Goal: Task Accomplishment & Management: Use online tool/utility

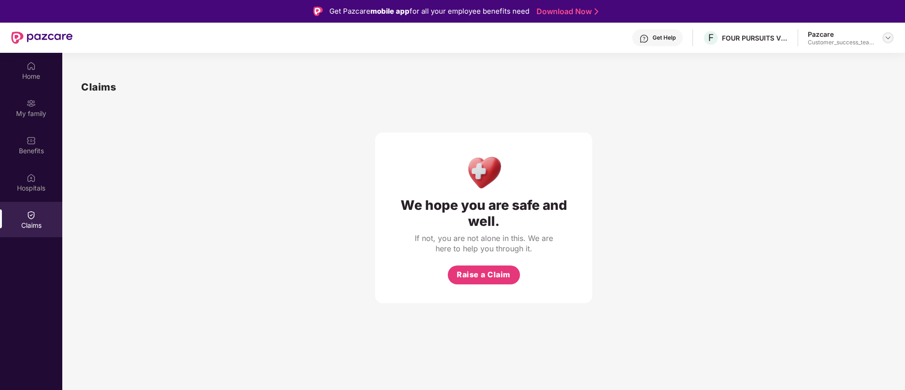
click at [889, 36] on img at bounding box center [888, 38] width 8 height 8
click at [889, 55] on div "Switch to partner view" at bounding box center [843, 60] width 123 height 18
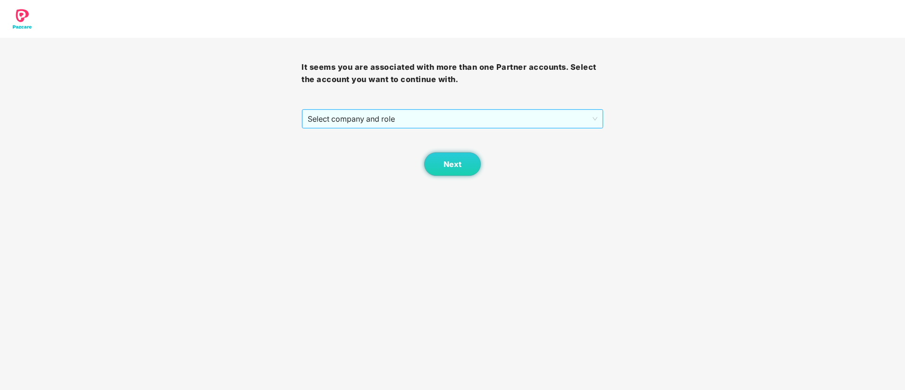
click at [550, 125] on span "Select company and role" at bounding box center [452, 119] width 289 height 18
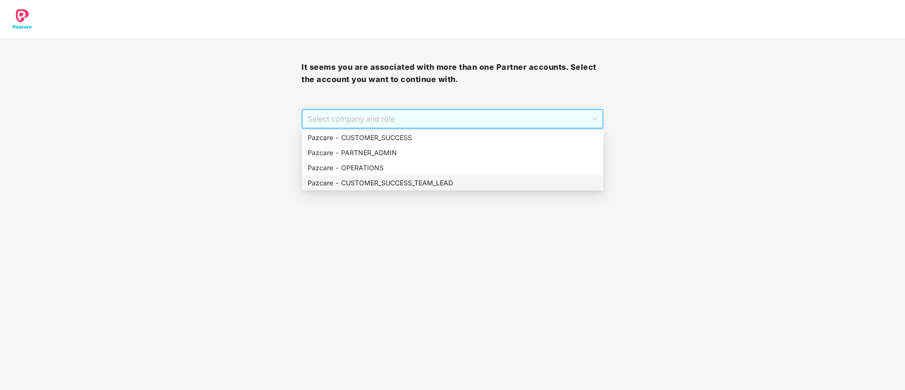
click at [449, 185] on div "Pazcare - CUSTOMER_SUCCESS_TEAM_LEAD" at bounding box center [453, 183] width 290 height 10
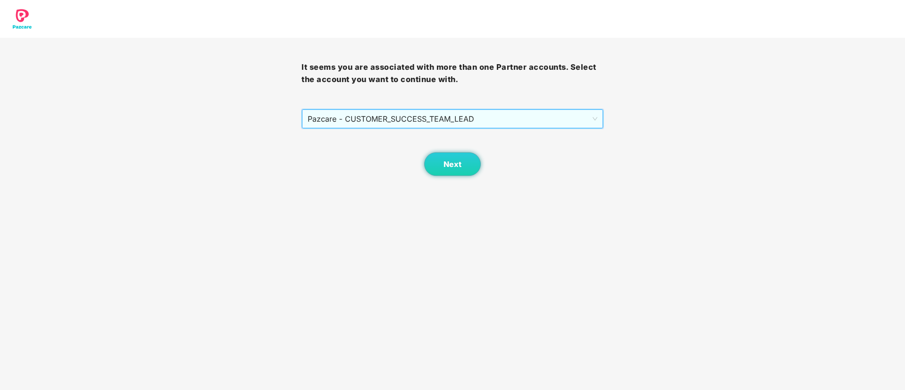
click at [449, 180] on body "It seems you are associated with more than one Partner accounts. Select the acc…" at bounding box center [452, 195] width 905 height 390
click at [448, 120] on span "Pazcare - CUSTOMER_SUCCESS_TEAM_LEAD" at bounding box center [452, 119] width 289 height 18
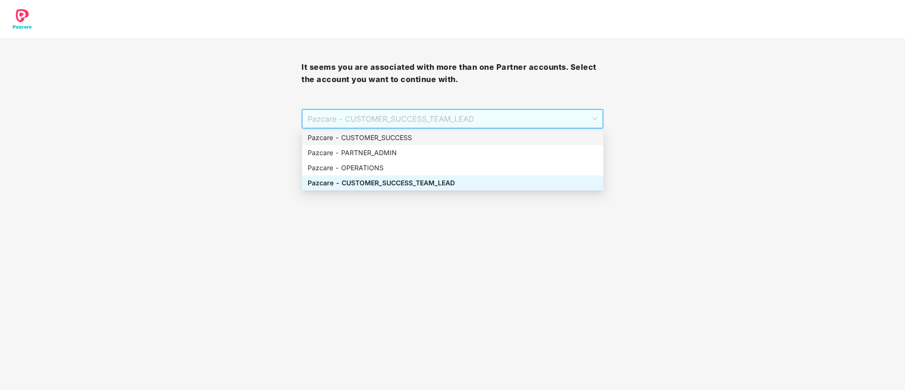
click at [437, 135] on div "Pazcare - CUSTOMER_SUCCESS" at bounding box center [453, 138] width 290 height 10
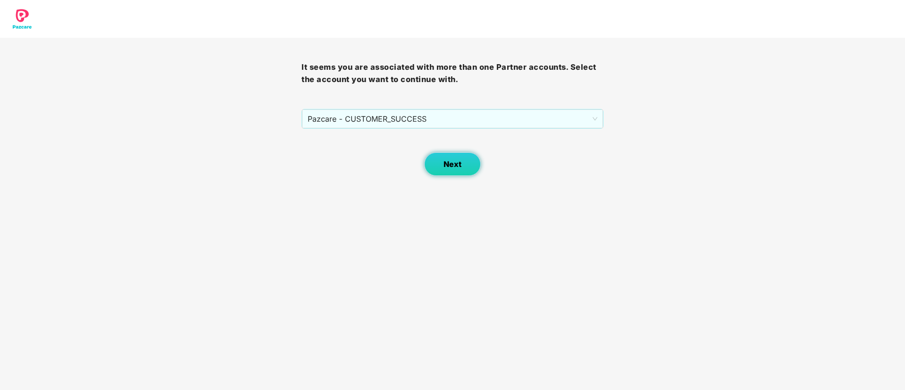
click at [457, 155] on button "Next" at bounding box center [452, 164] width 57 height 24
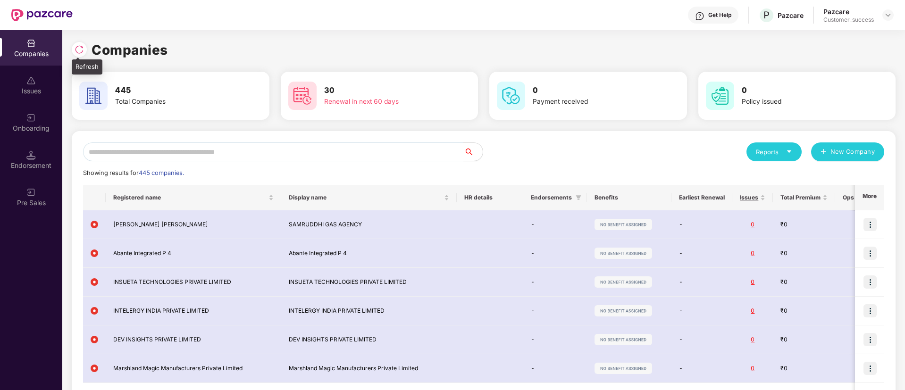
click at [81, 51] on img at bounding box center [79, 49] width 9 height 9
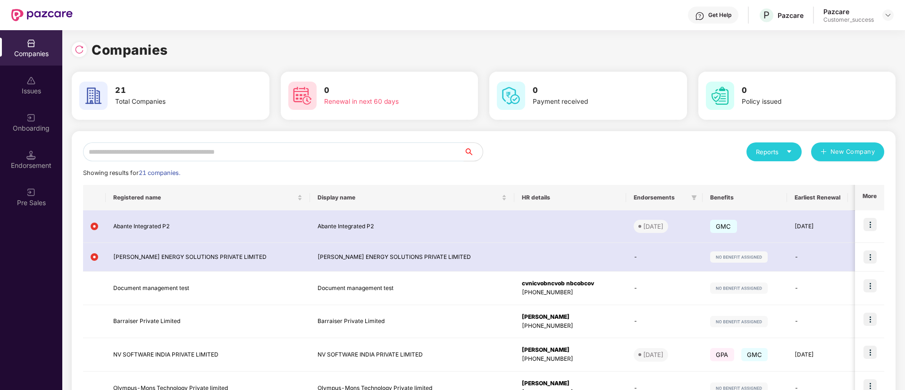
click at [283, 151] on input "text" at bounding box center [273, 152] width 381 height 19
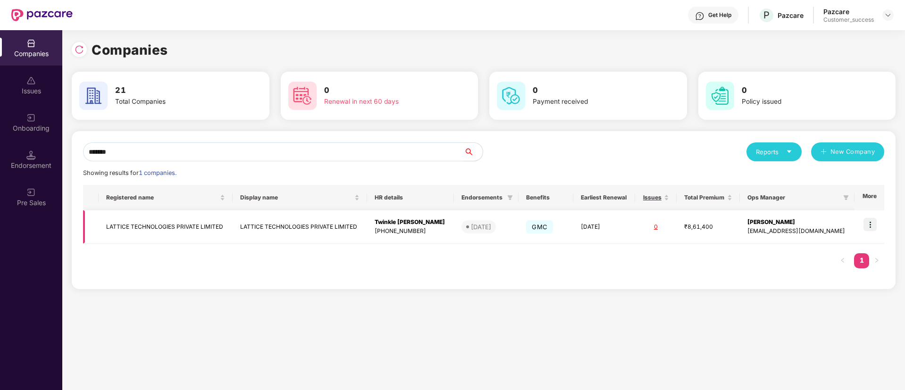
type input "*******"
click at [872, 223] on img at bounding box center [870, 224] width 13 height 13
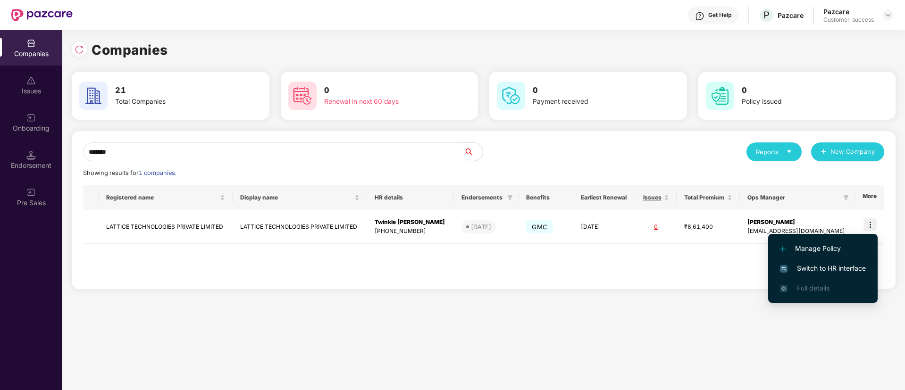
click at [843, 269] on span "Switch to HR interface" at bounding box center [823, 268] width 86 height 10
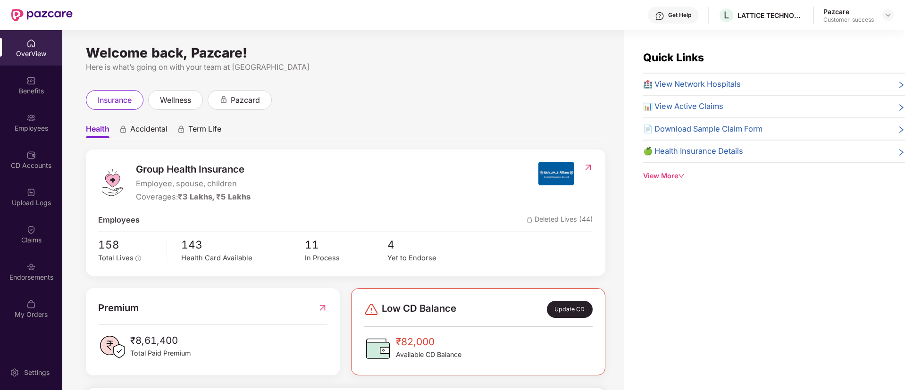
click at [38, 127] on div "Employees" at bounding box center [31, 128] width 62 height 9
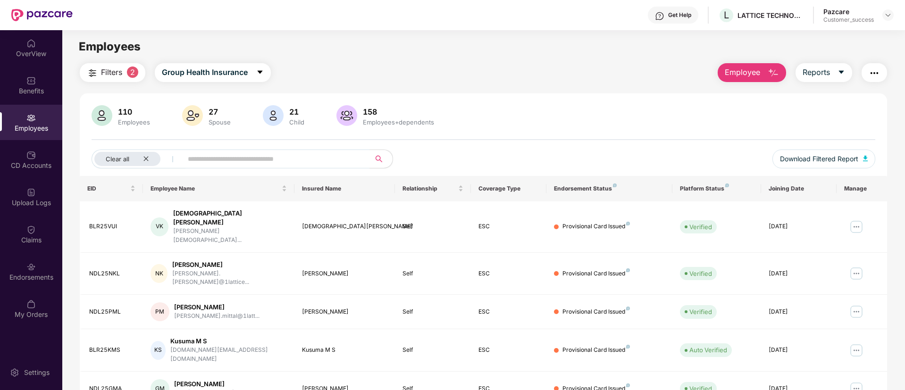
click at [38, 127] on div "Employees" at bounding box center [31, 128] width 62 height 9
click at [17, 93] on div "Benefits" at bounding box center [31, 90] width 62 height 9
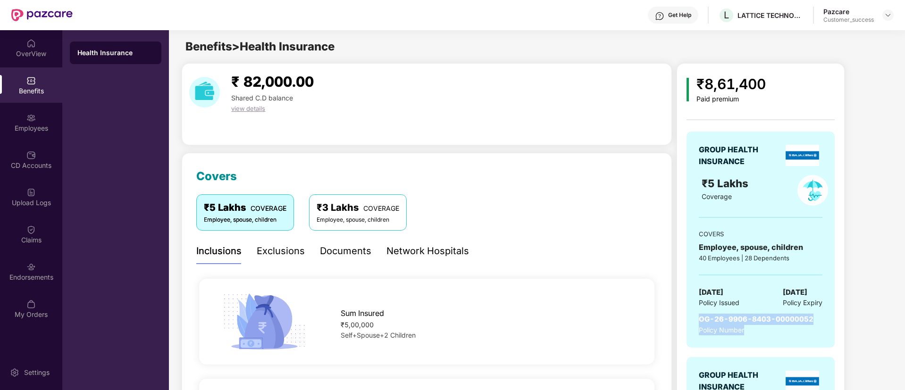
drag, startPoint x: 819, startPoint y: 325, endPoint x: 695, endPoint y: 318, distance: 124.3
click at [695, 318] on div "GROUP HEALTH INSURANCE ₹5 Lakhs Coverage COVERS Employee, spouse, children 40 E…" at bounding box center [761, 240] width 148 height 216
click at [824, 225] on div "GROUP HEALTH INSURANCE ₹5 Lakhs Coverage COVERS Employee, spouse, children 40 E…" at bounding box center [761, 240] width 148 height 216
drag, startPoint x: 812, startPoint y: 319, endPoint x: 689, endPoint y: 320, distance: 123.7
click at [689, 320] on div "GROUP HEALTH INSURANCE ₹5 Lakhs Coverage COVERS Employee, spouse, children 40 E…" at bounding box center [761, 240] width 148 height 216
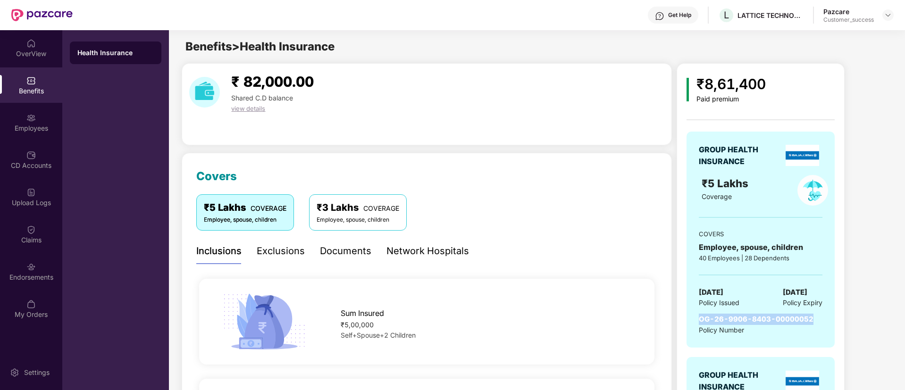
copy span "OG-26-9906-8403-00000052"
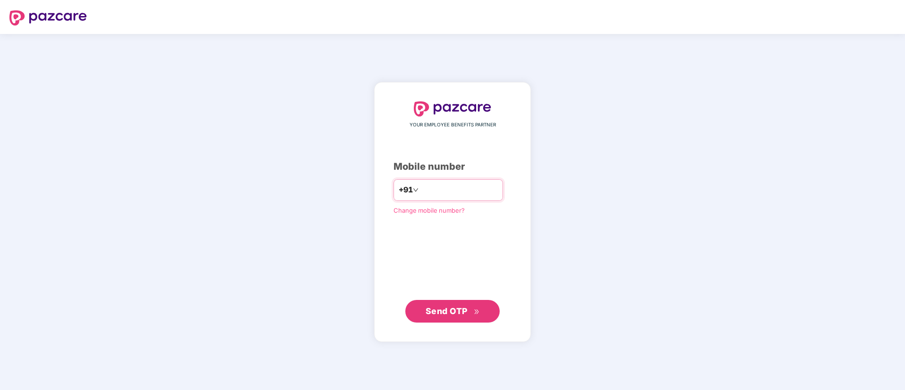
click at [429, 193] on input "number" at bounding box center [459, 190] width 77 height 15
type input "**********"
click at [464, 321] on button "Send OTP" at bounding box center [452, 311] width 94 height 23
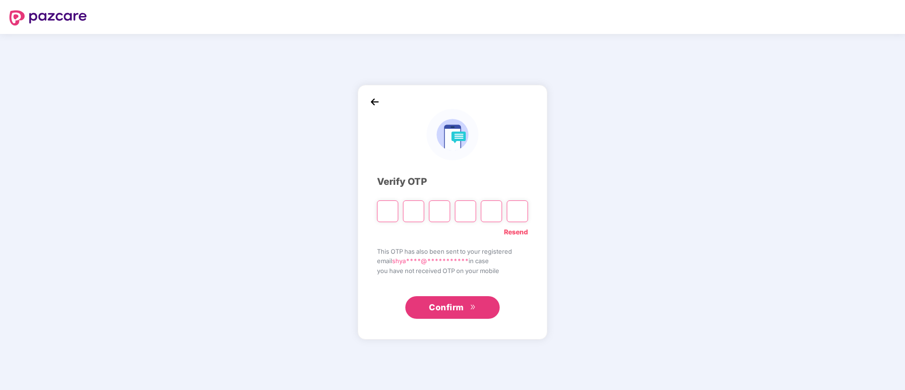
type input "*"
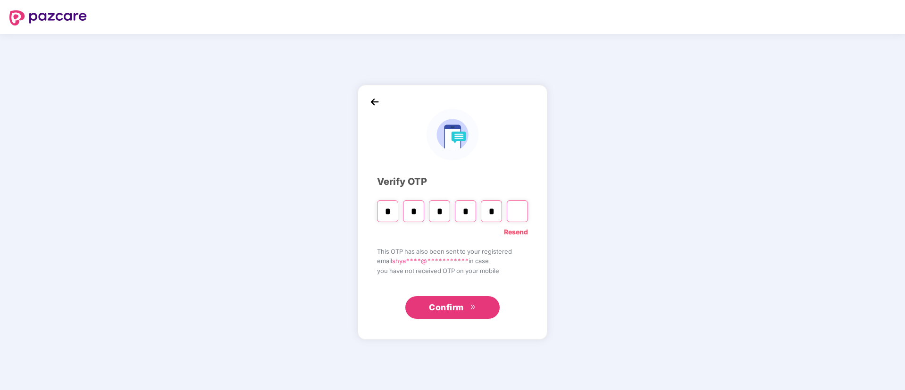
type input "*"
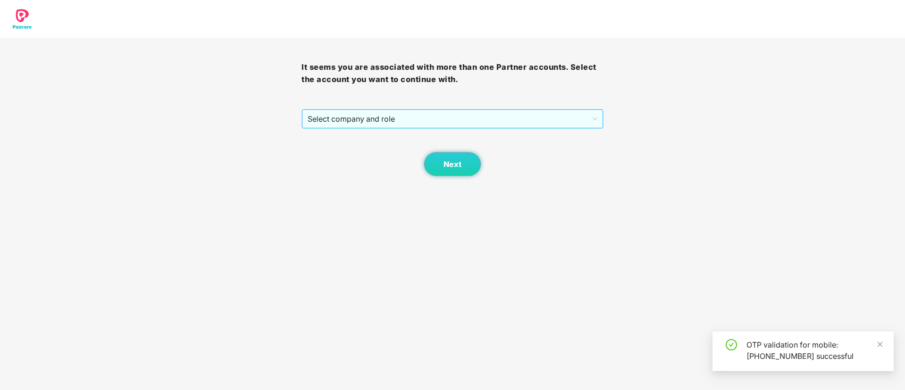
click at [437, 126] on span "Select company and role" at bounding box center [452, 119] width 289 height 18
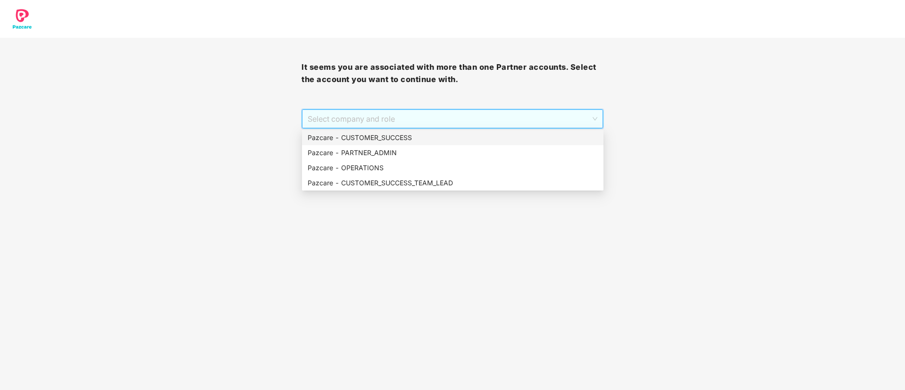
click at [426, 137] on div "Pazcare - CUSTOMER_SUCCESS" at bounding box center [453, 138] width 290 height 10
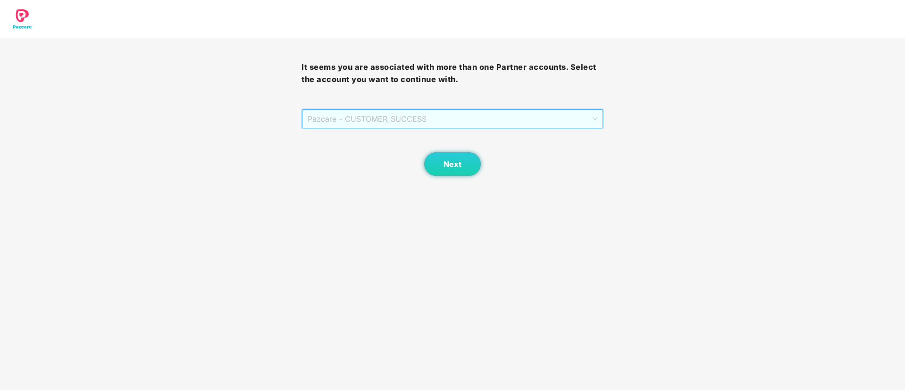
click at [426, 116] on span "Pazcare - CUSTOMER_SUCCESS" at bounding box center [452, 119] width 289 height 18
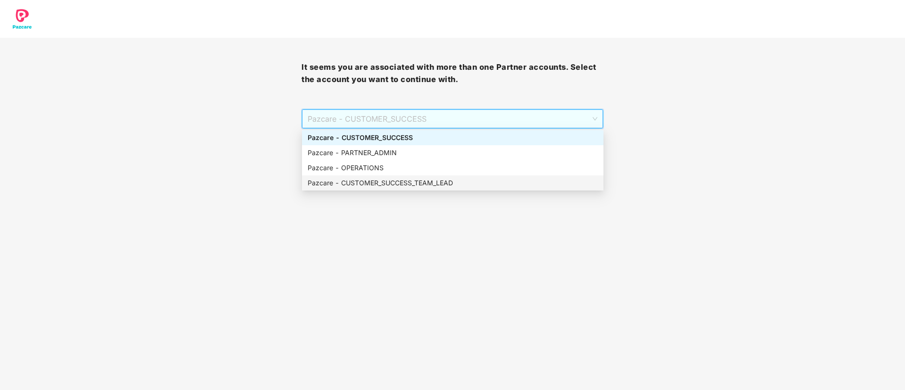
click at [431, 183] on div "Pazcare - CUSTOMER_SUCCESS_TEAM_LEAD" at bounding box center [453, 183] width 290 height 10
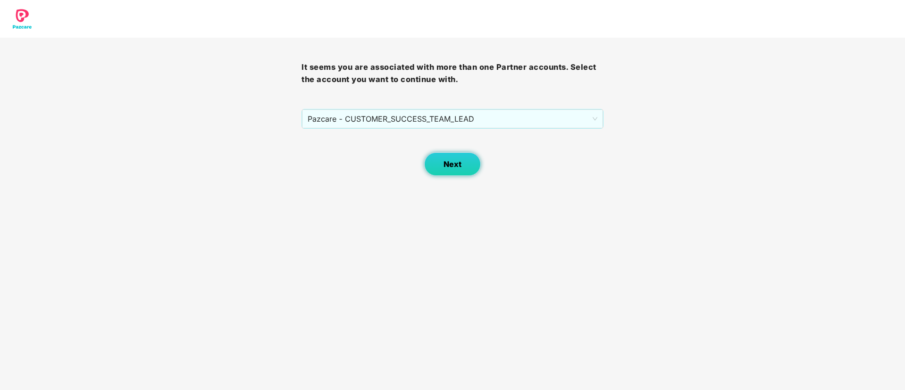
click at [445, 160] on span "Next" at bounding box center [453, 164] width 18 height 9
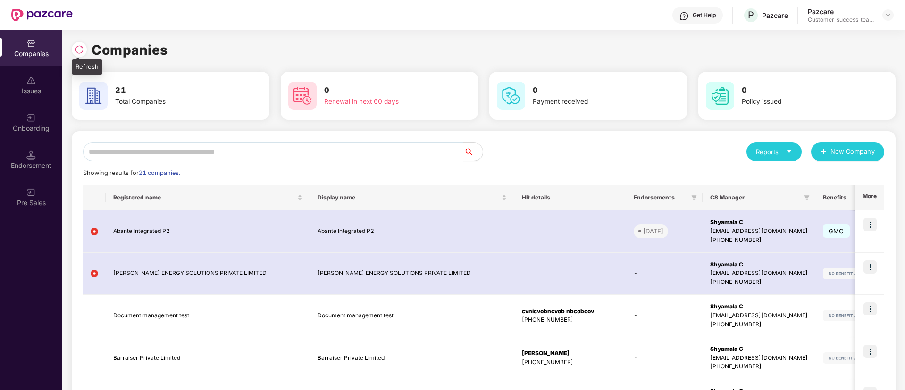
click at [84, 44] on div at bounding box center [79, 49] width 15 height 15
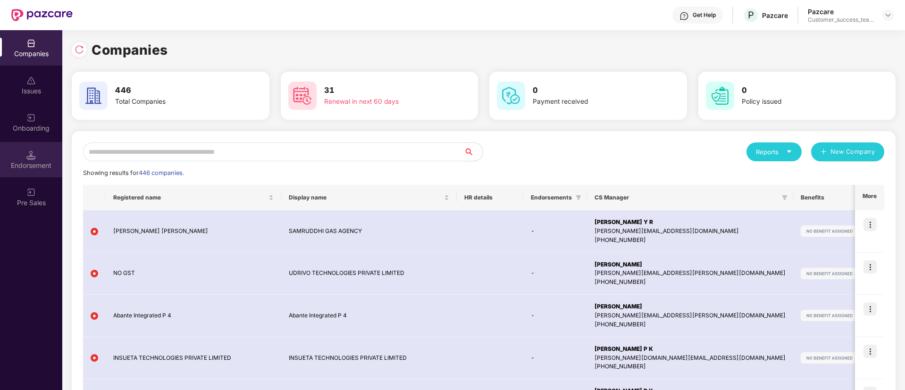
click at [29, 167] on div "Endorsement" at bounding box center [31, 165] width 62 height 9
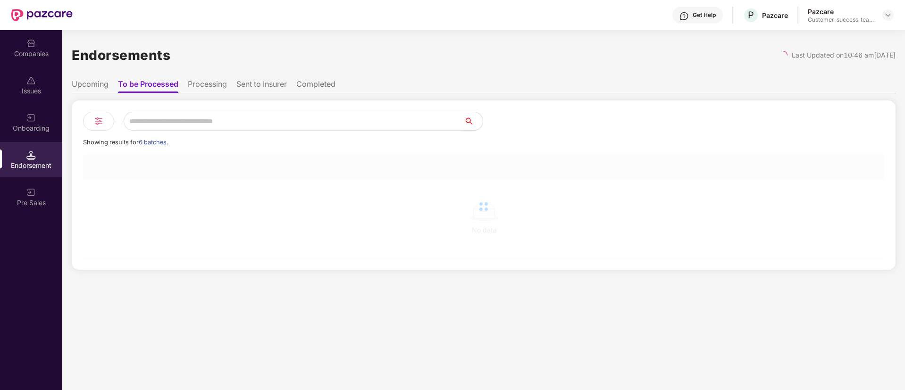
click at [47, 135] on div "Onboarding" at bounding box center [31, 122] width 62 height 35
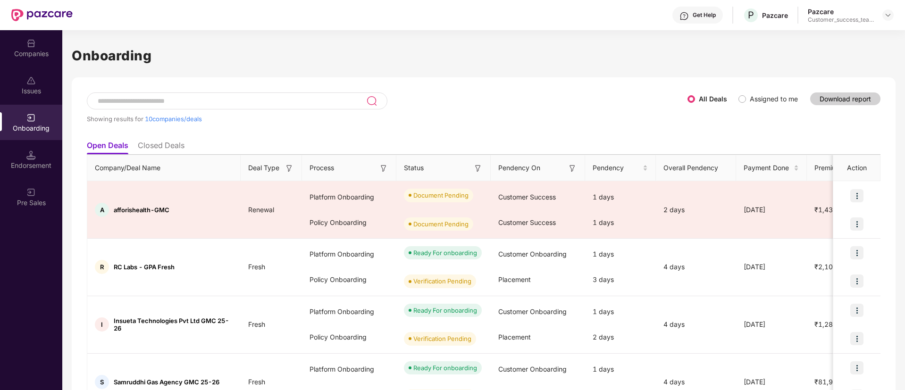
click at [260, 99] on input at bounding box center [231, 101] width 269 height 8
paste input "******"
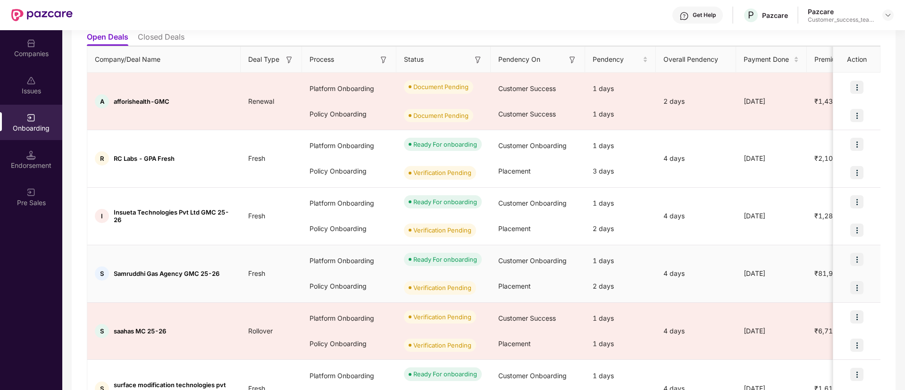
scroll to position [142, 0]
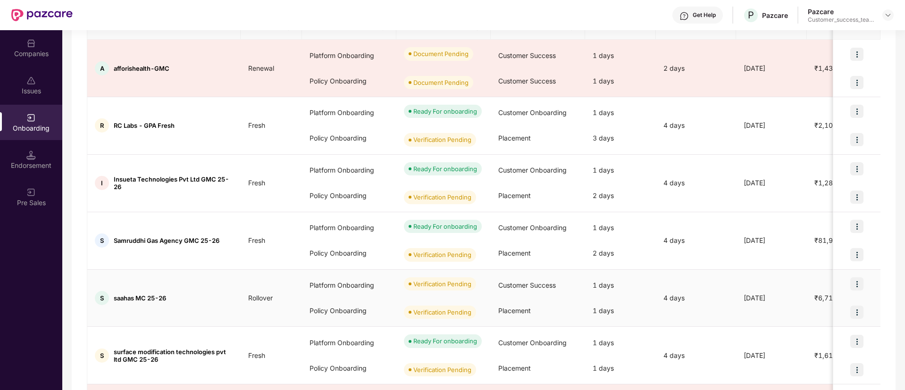
type input "******"
click at [860, 278] on img at bounding box center [856, 284] width 13 height 13
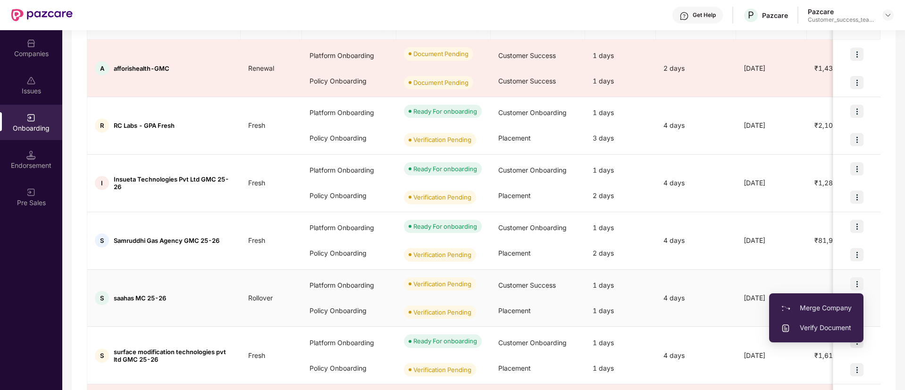
click at [845, 329] on span "Verify Document" at bounding box center [816, 328] width 71 height 10
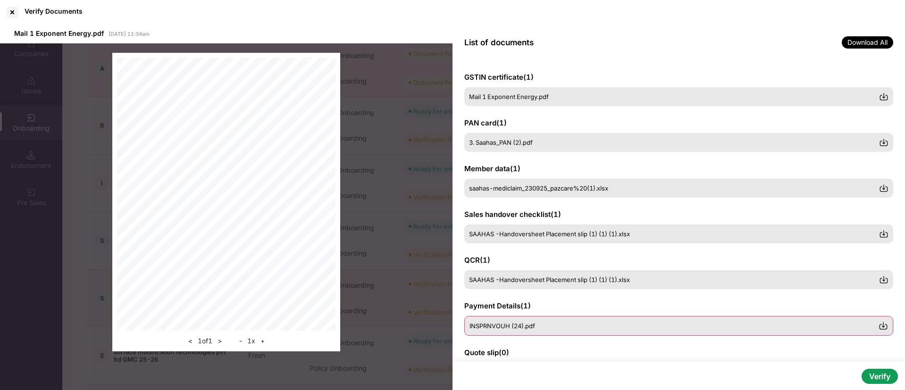
click at [547, 333] on div "INSPRNVOUH (24).pdf" at bounding box center [678, 326] width 429 height 20
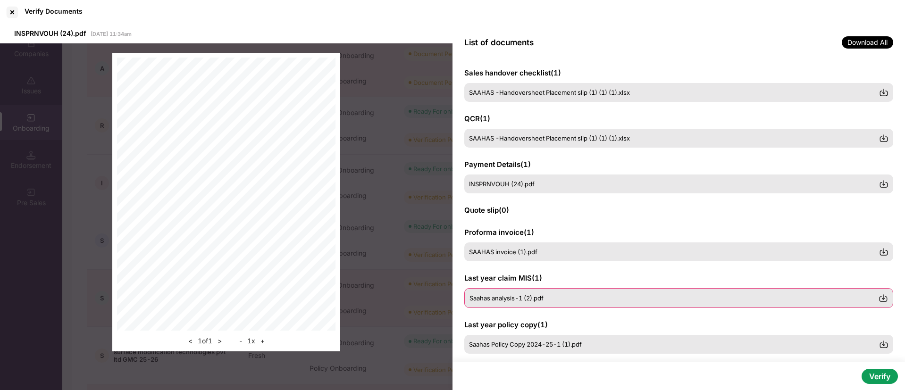
click at [561, 298] on div "Saahas analysis-1 (2).pdf" at bounding box center [674, 298] width 409 height 8
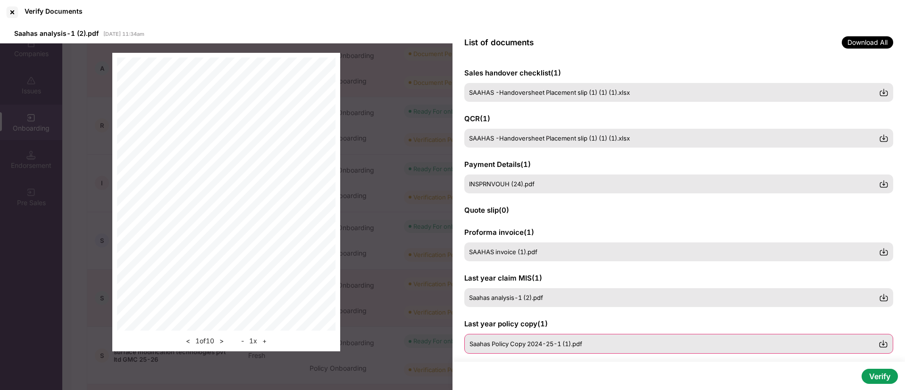
click at [536, 346] on span "Saahas Policy Copy 2024-25-1 (1).pdf" at bounding box center [526, 344] width 113 height 8
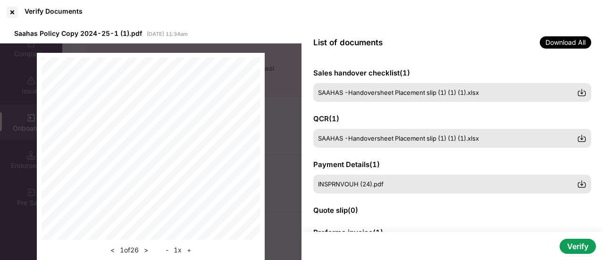
scroll to position [101, 0]
click at [148, 249] on button ">" at bounding box center [146, 249] width 10 height 11
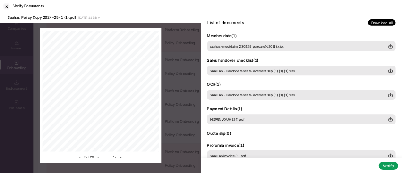
scroll to position [118, 0]
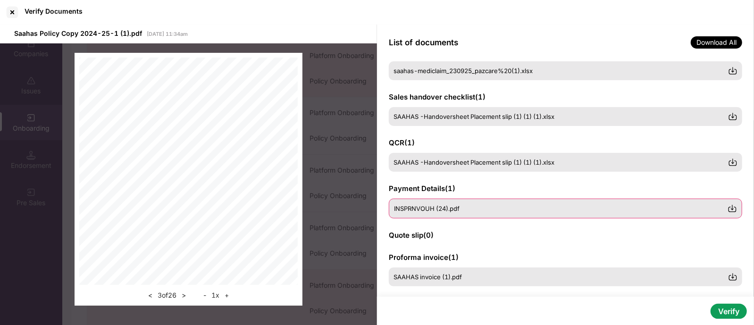
click at [441, 207] on span "INSPRNVOUH (24).pdf" at bounding box center [427, 209] width 66 height 8
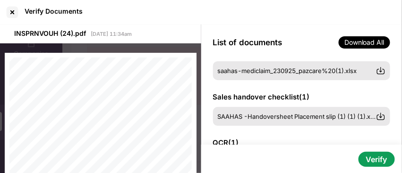
scroll to position [0, 0]
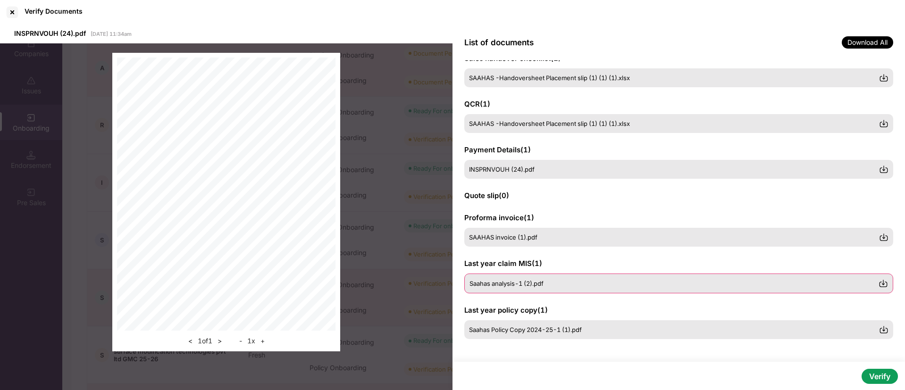
click at [518, 280] on span "Saahas analysis-1 (2).pdf" at bounding box center [507, 284] width 74 height 8
click at [226, 338] on button ">" at bounding box center [222, 341] width 10 height 11
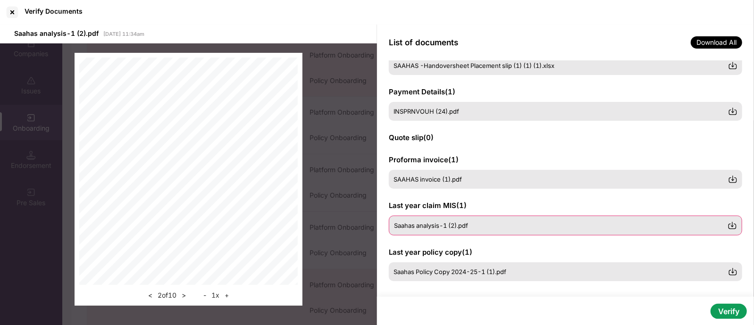
click at [734, 224] on img at bounding box center [732, 225] width 9 height 9
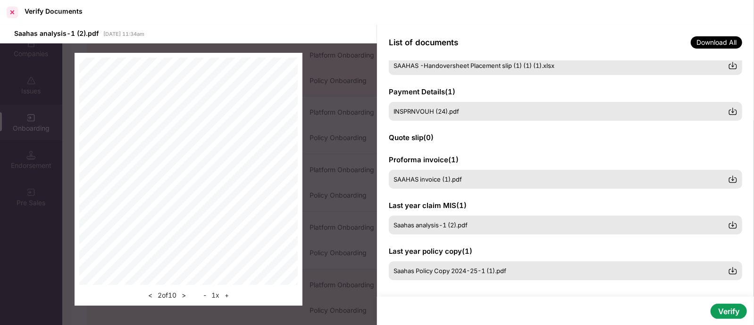
click at [16, 11] on div at bounding box center [12, 12] width 15 height 15
